Goal: Obtain resource: Download file/media

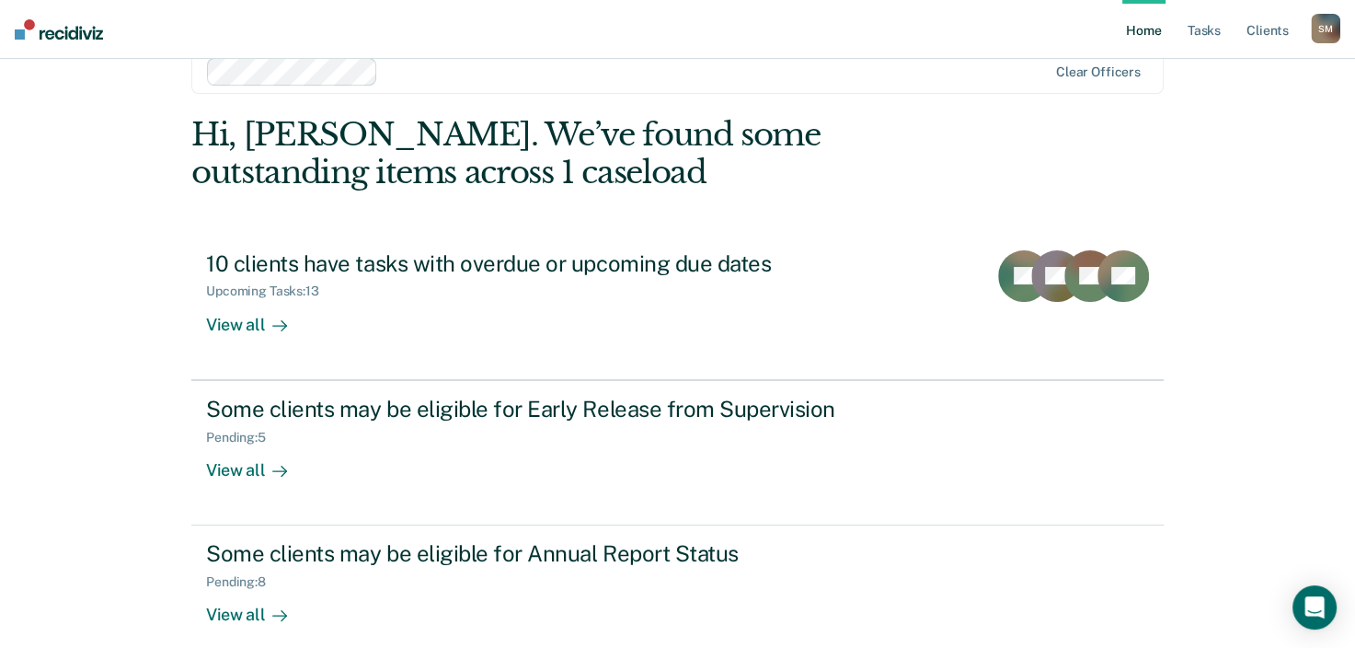
scroll to position [60, 0]
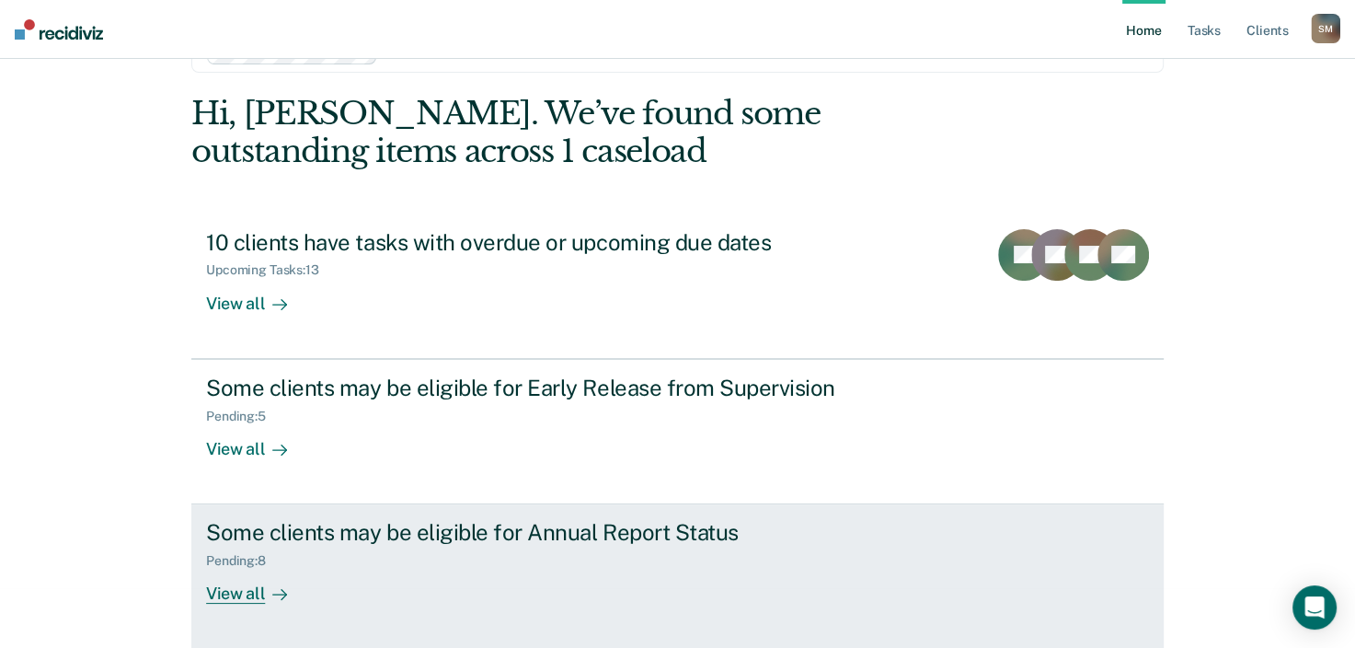
click at [236, 600] on div "View all" at bounding box center [257, 587] width 103 height 36
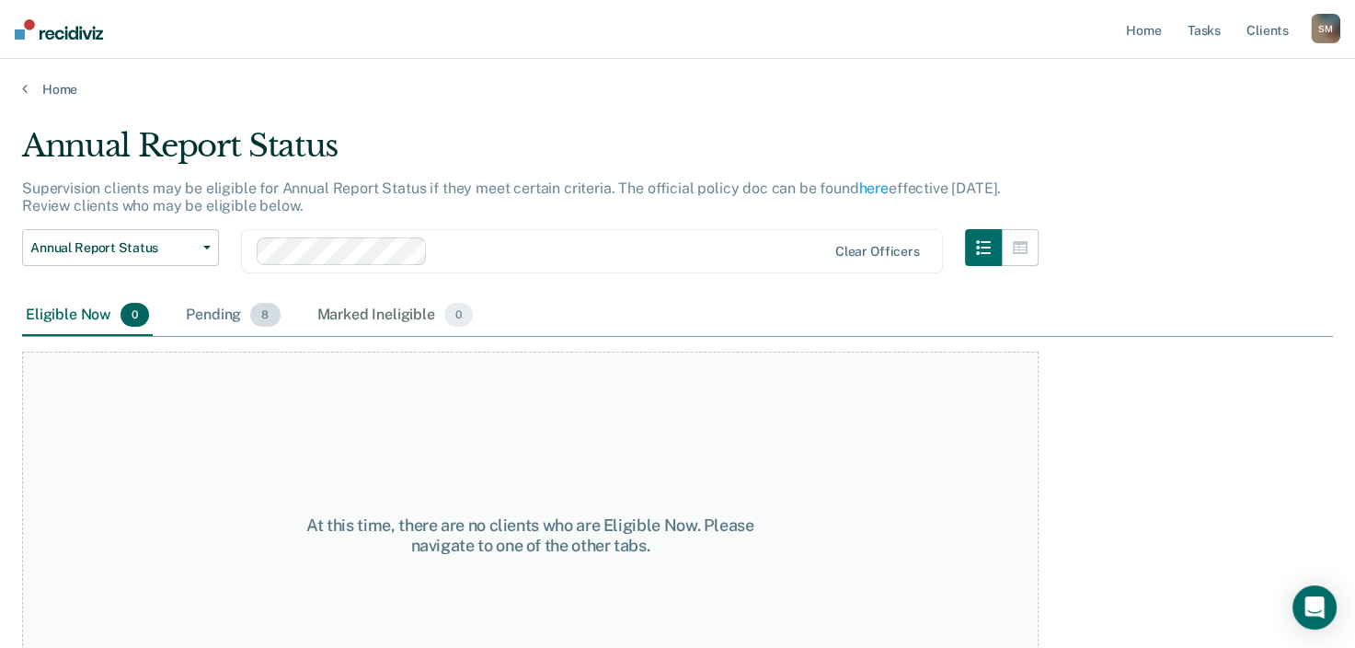
click at [232, 316] on div "Pending 8" at bounding box center [232, 315] width 101 height 40
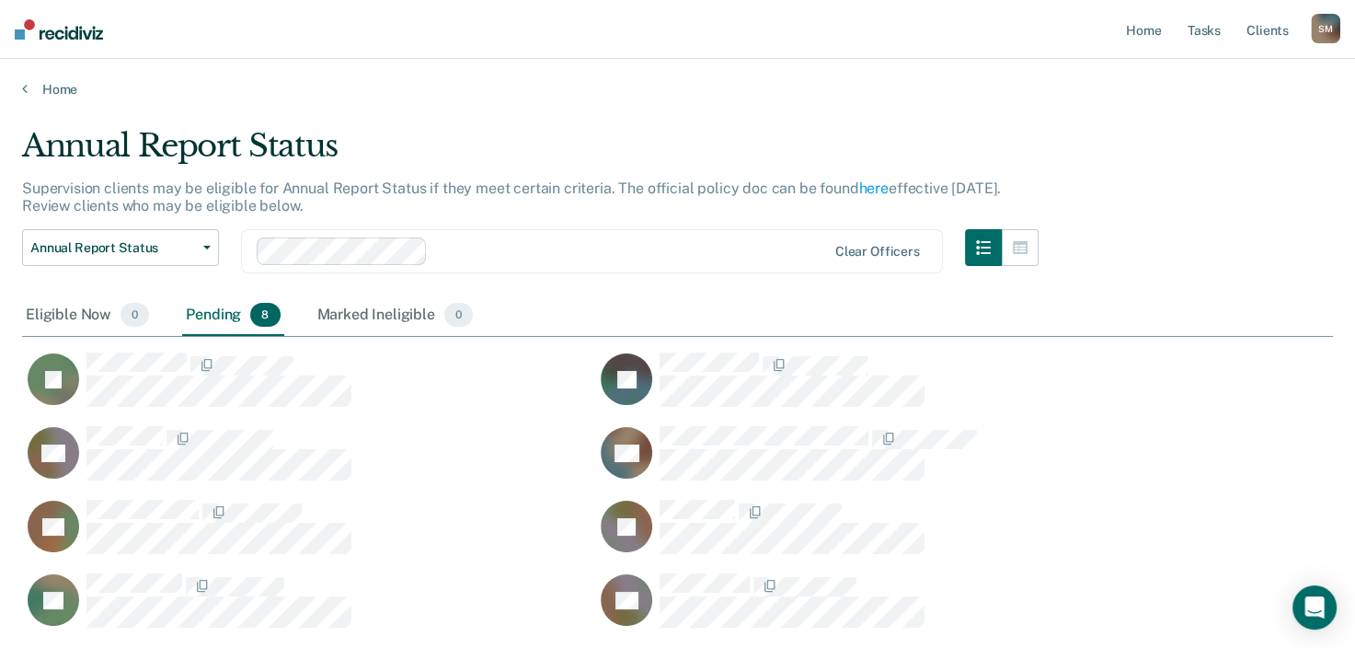
scroll to position [497, 1296]
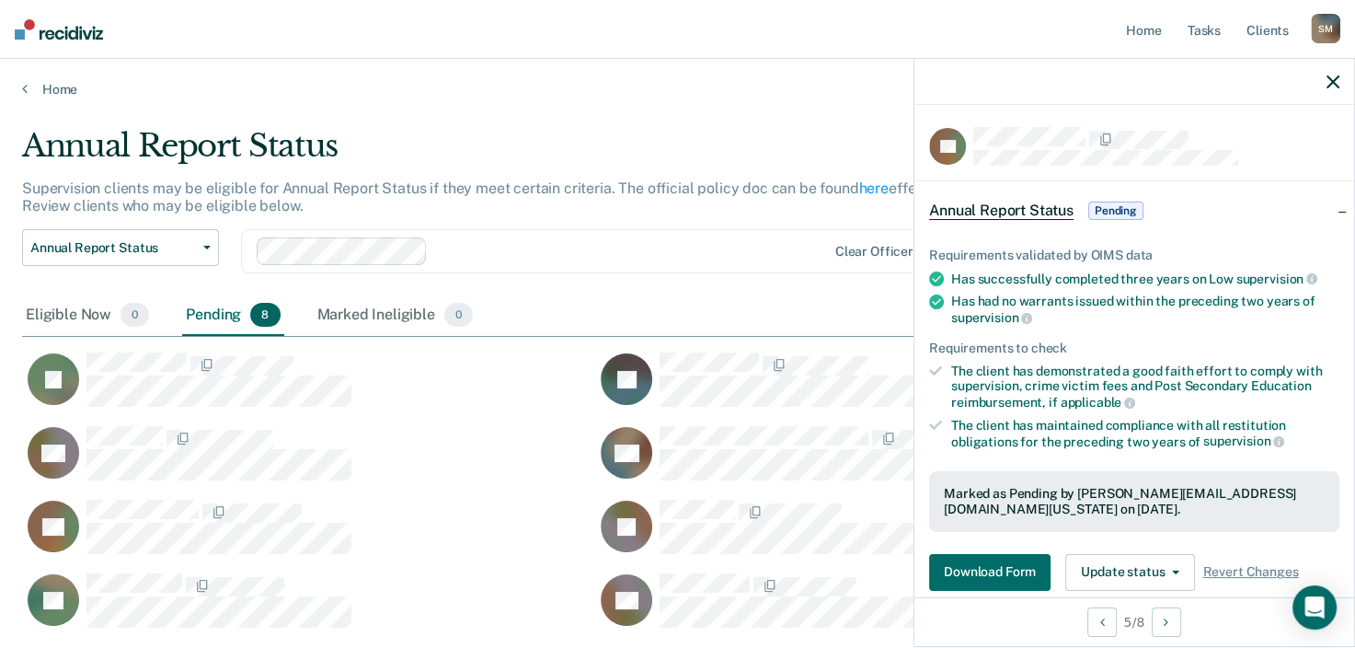
click at [1105, 206] on span "Pending" at bounding box center [1115, 210] width 55 height 18
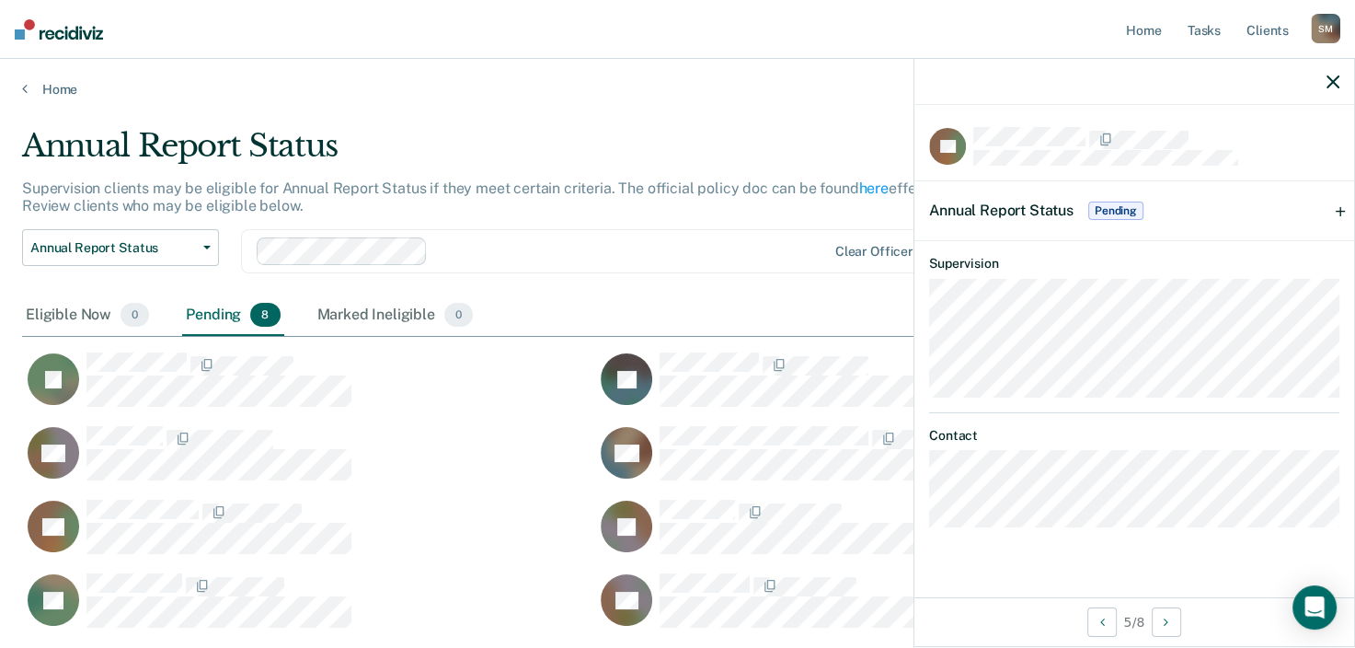
click at [1042, 206] on span "Annual Report Status" at bounding box center [1001, 209] width 144 height 17
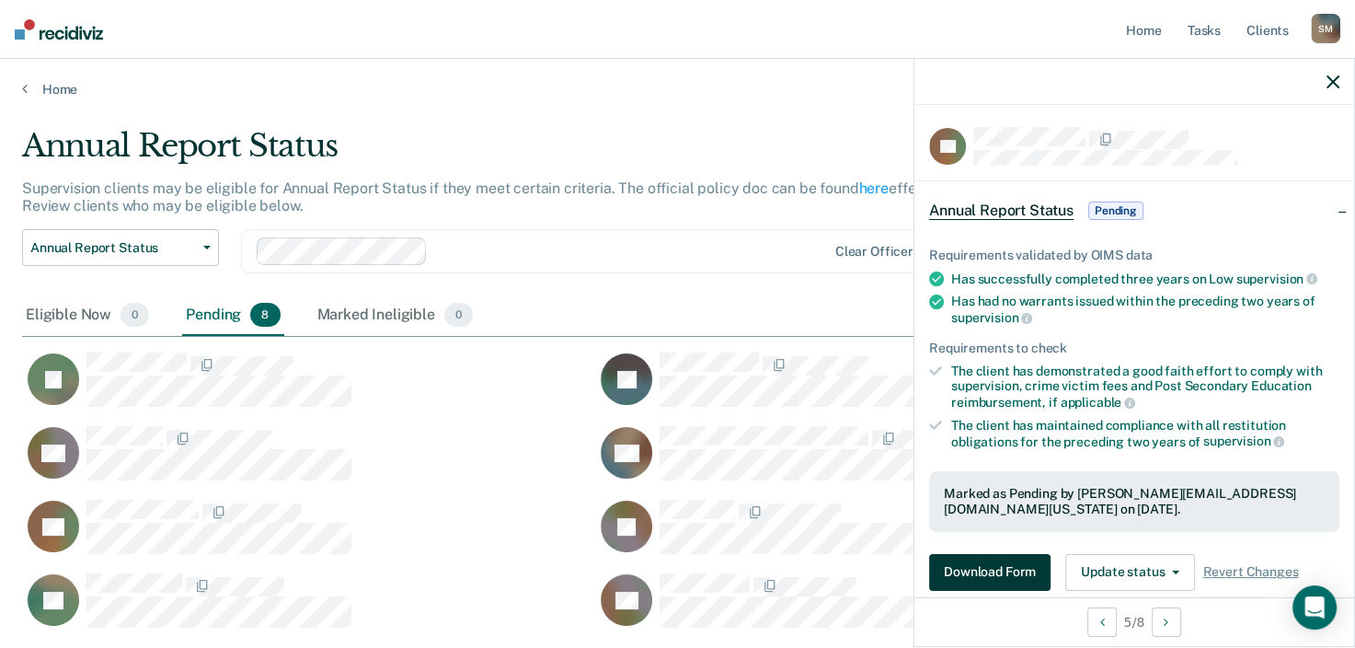
click at [1030, 567] on button "Download Form" at bounding box center [989, 572] width 121 height 37
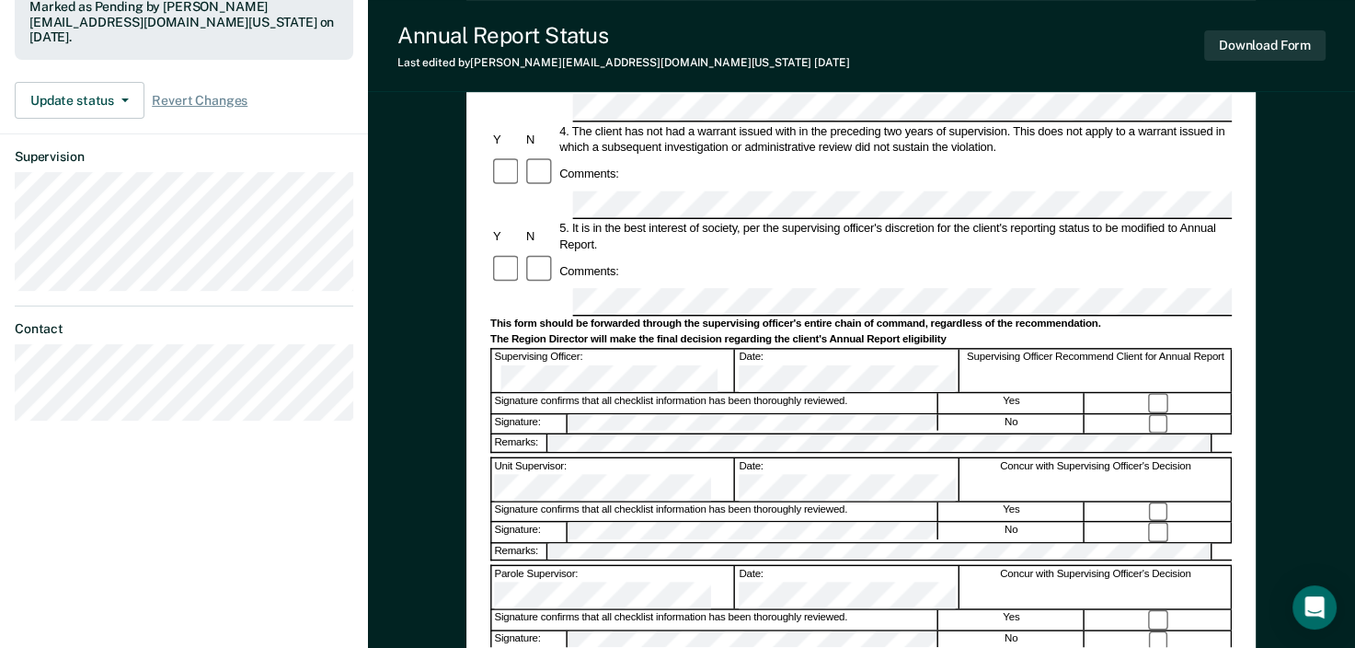
scroll to position [309, 0]
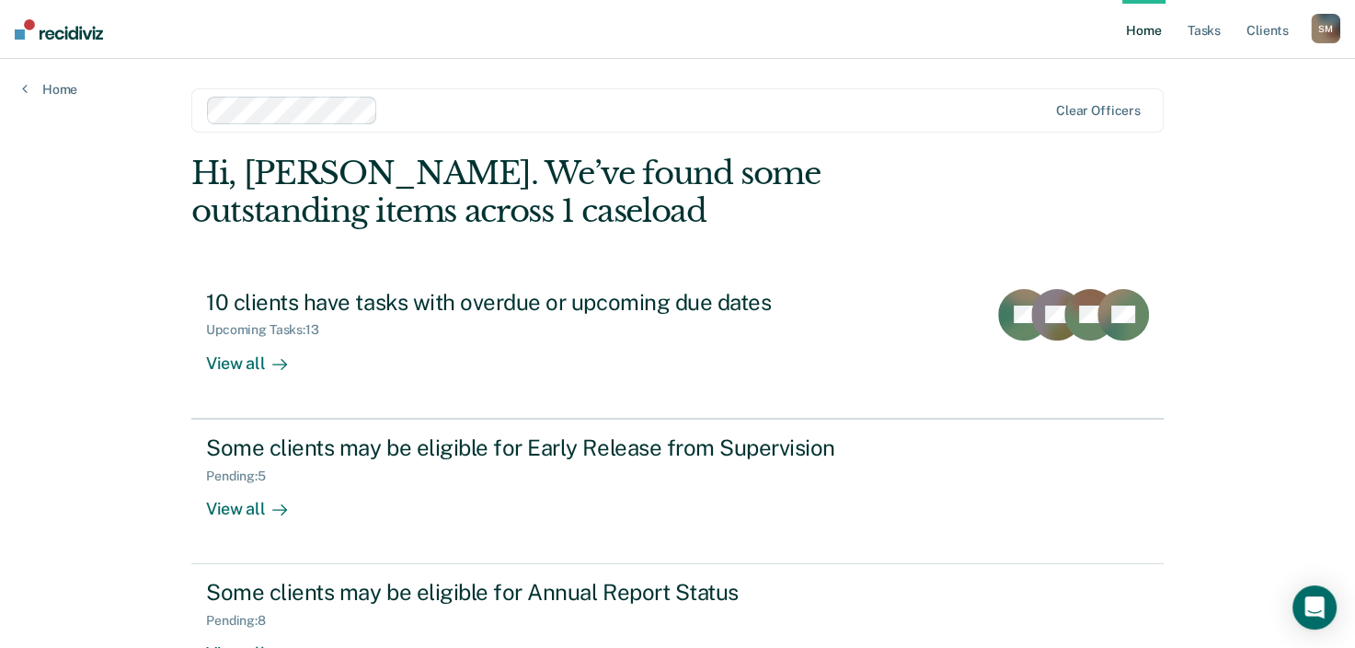
scroll to position [60, 0]
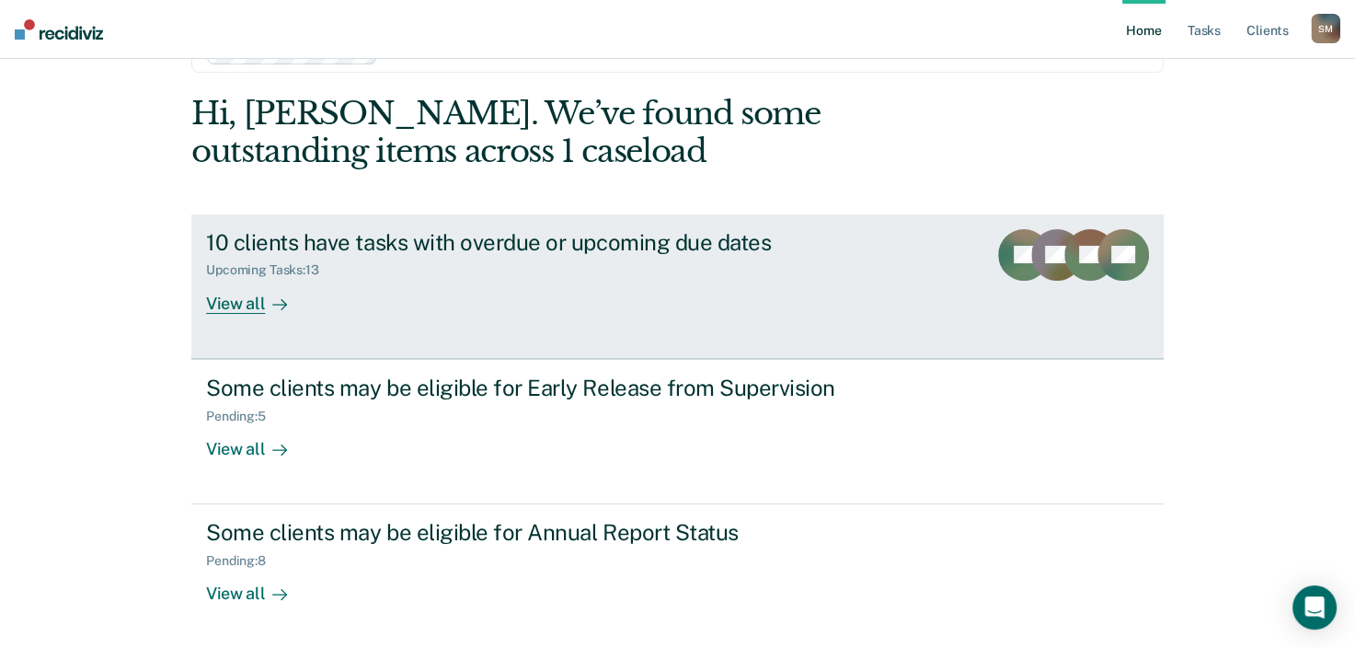
click at [241, 305] on div "View all" at bounding box center [257, 296] width 103 height 36
